Goal: Task Accomplishment & Management: Manage account settings

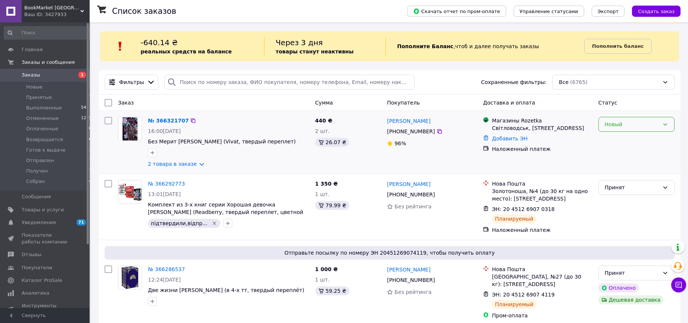
click at [649, 125] on div "Новый" at bounding box center [631, 124] width 55 height 8
click at [638, 142] on li "Принят" at bounding box center [635, 140] width 75 height 13
click at [169, 121] on link "№ 366321707" at bounding box center [166, 121] width 37 height 6
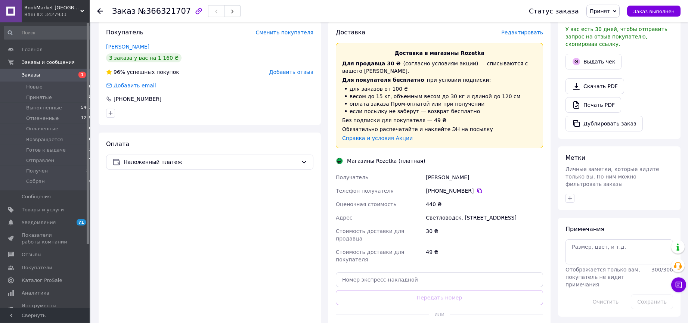
scroll to position [228, 0]
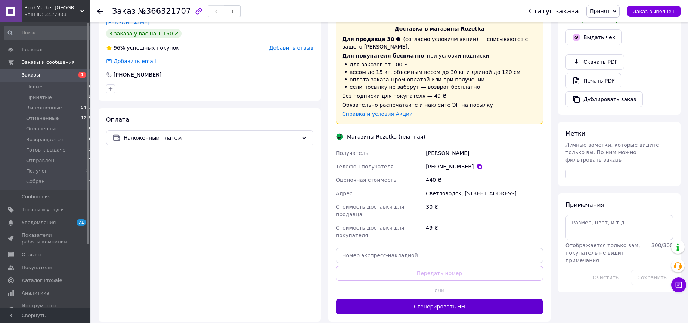
click at [440, 299] on button "Сгенерировать ЭН" at bounding box center [439, 306] width 207 height 15
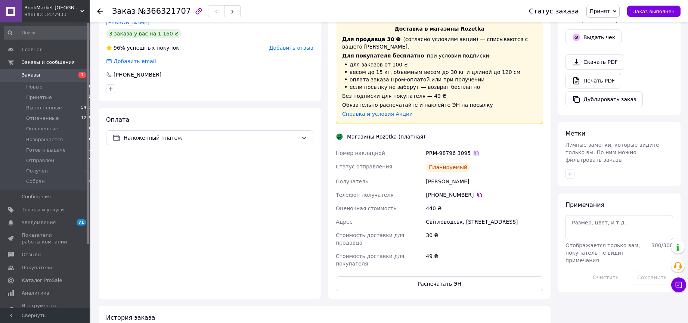
click at [473, 150] on icon at bounding box center [476, 153] width 6 height 6
click at [156, 200] on div "Оплата Наложенный платеж" at bounding box center [210, 203] width 222 height 190
click at [18, 76] on span at bounding box center [11, 75] width 22 height 7
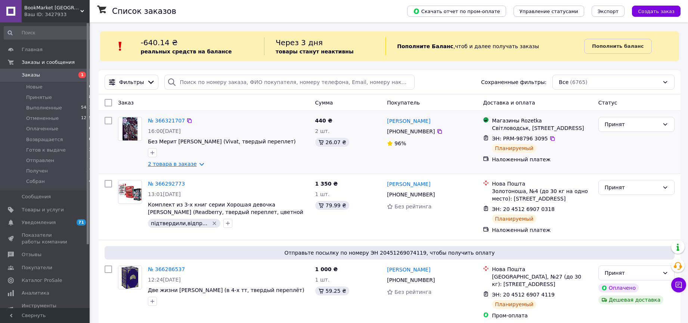
click at [194, 164] on link "2 товара в заказе" at bounding box center [172, 164] width 49 height 6
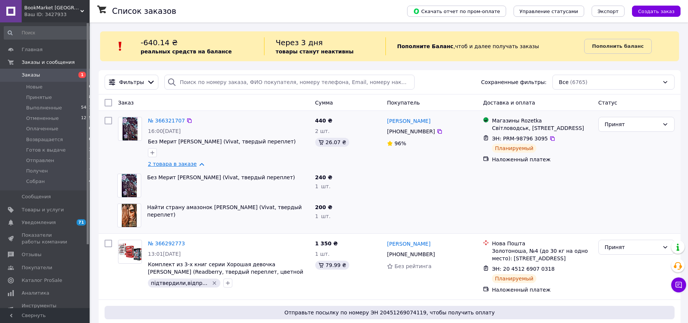
click at [197, 165] on link "2 товара в заказе" at bounding box center [172, 164] width 49 height 6
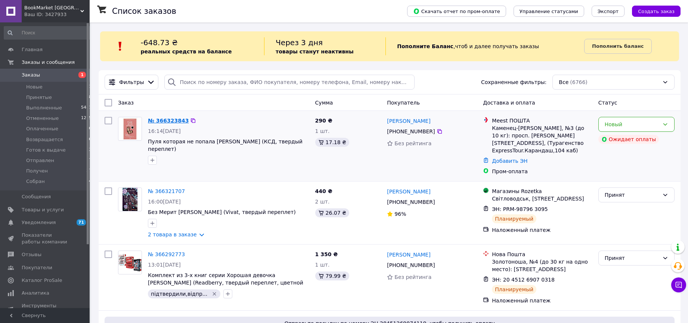
click at [161, 118] on link "№ 366323843" at bounding box center [168, 121] width 41 height 6
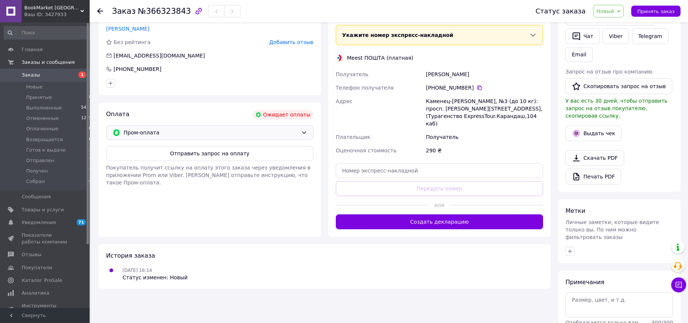
scroll to position [152, 0]
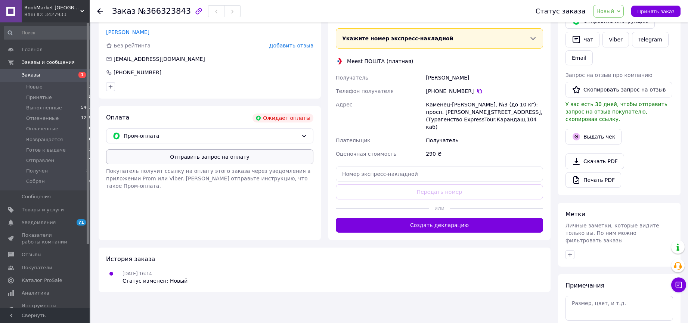
click at [220, 159] on button "Отправить запрос на оплату" at bounding box center [209, 156] width 207 height 15
click at [41, 73] on span "Заказы" at bounding box center [45, 75] width 47 height 7
